Goal: Browse casually

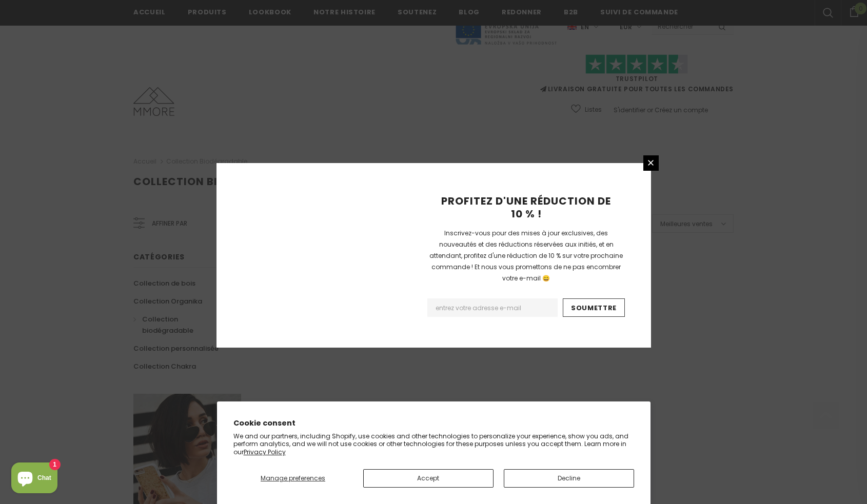
scroll to position [572, 0]
